Goal: Information Seeking & Learning: Learn about a topic

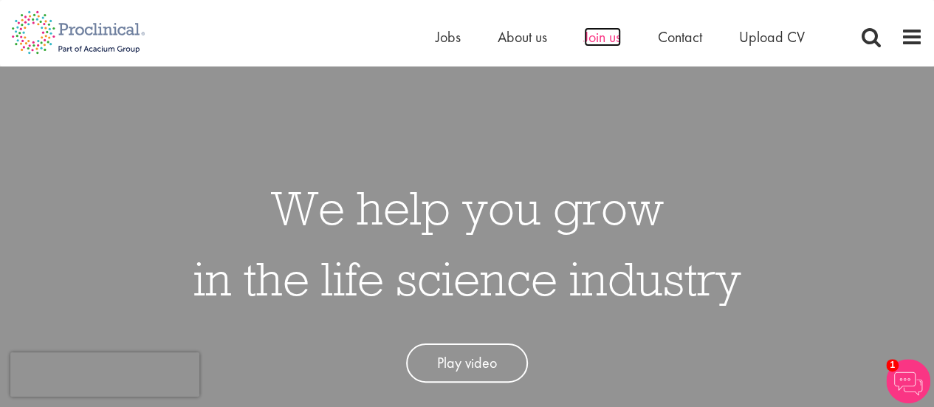
click at [616, 38] on span "Join us" at bounding box center [602, 36] width 37 height 19
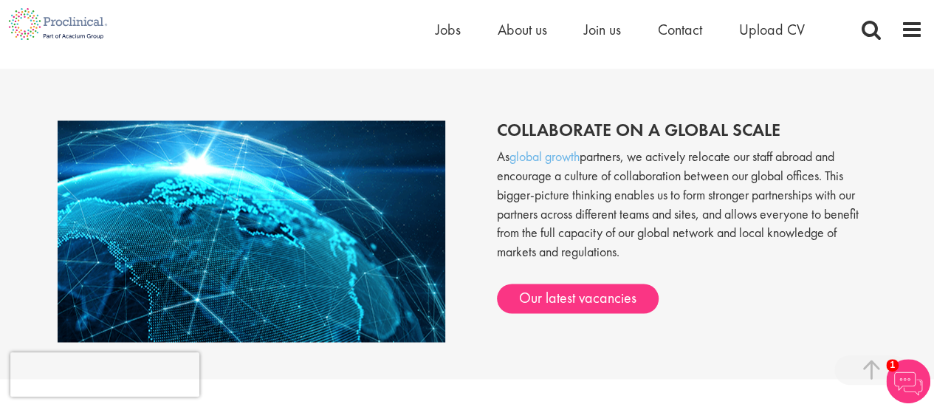
scroll to position [1181, 0]
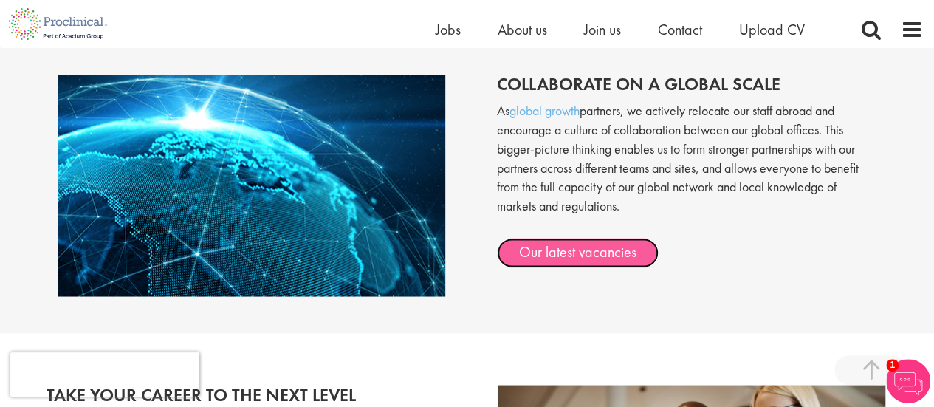
click at [608, 256] on link "Our latest vacancies" at bounding box center [578, 253] width 162 height 30
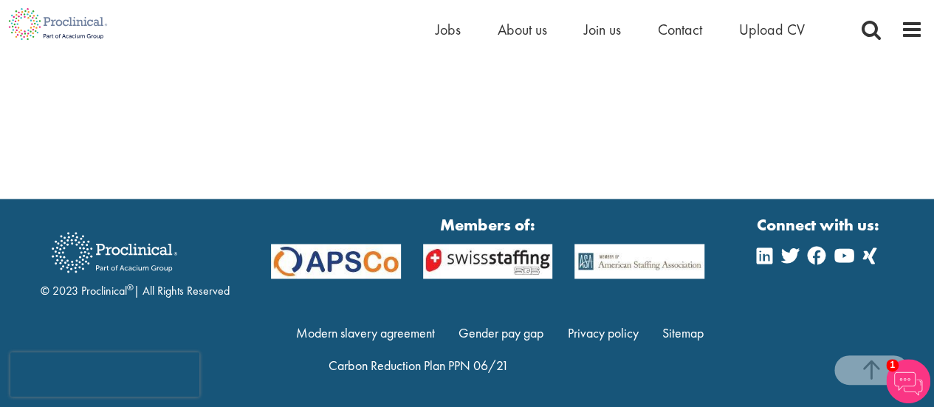
scroll to position [1060, 0]
click at [524, 329] on link "Gender pay gap" at bounding box center [500, 332] width 85 height 17
